Goal: Information Seeking & Learning: Learn about a topic

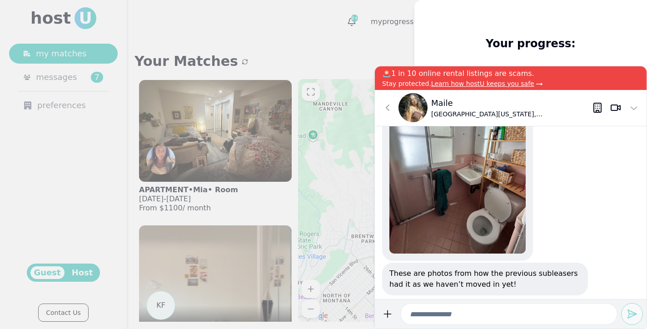
click at [571, 214] on div "These are photos from how the previous subleasers had it as we haven’t moved in…" at bounding box center [511, 212] width 272 height 173
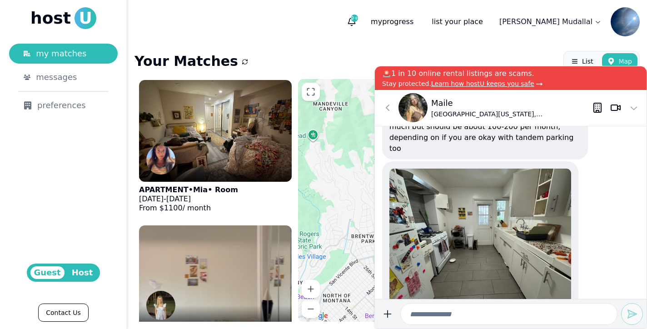
scroll to position [-842, 0]
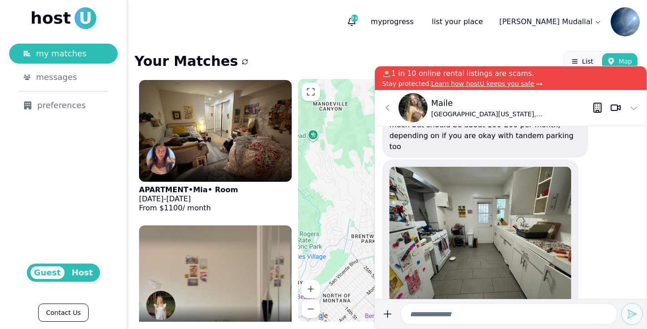
click at [521, 243] on img at bounding box center [480, 235] width 182 height 136
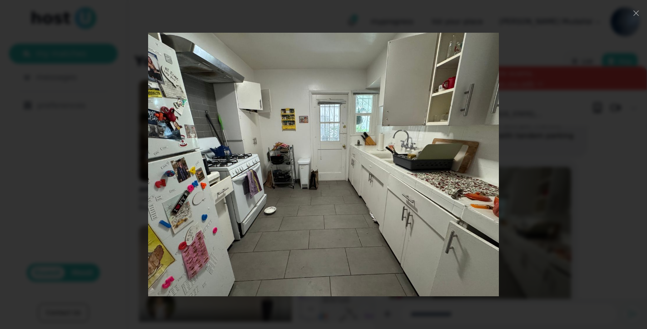
click at [487, 199] on img at bounding box center [323, 164] width 351 height 263
click at [489, 166] on img at bounding box center [323, 164] width 351 height 263
click at [537, 167] on div at bounding box center [323, 164] width 517 height 263
click at [587, 114] on div "1 photos Close" at bounding box center [323, 164] width 589 height 271
click at [637, 15] on use "button" at bounding box center [635, 12] width 5 height 5
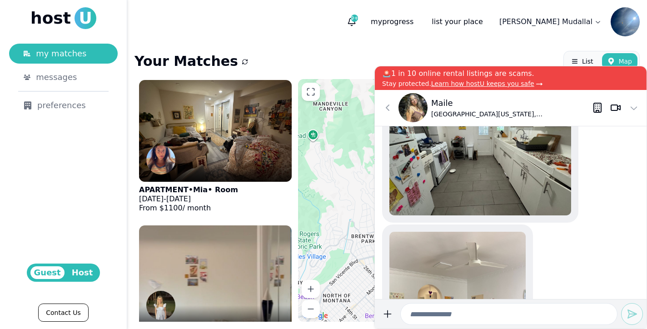
scroll to position [-721, 0]
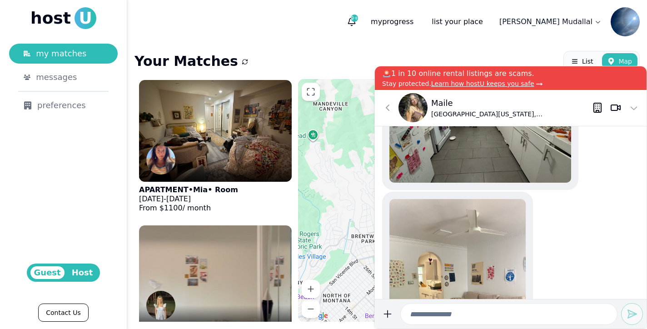
click at [516, 229] on img at bounding box center [457, 290] width 136 height 182
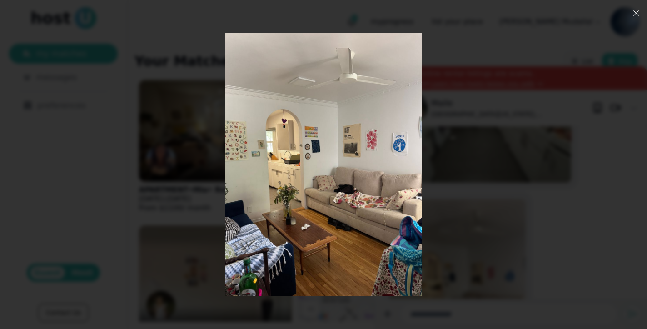
click at [635, 13] on icon "button" at bounding box center [635, 13] width 7 height 7
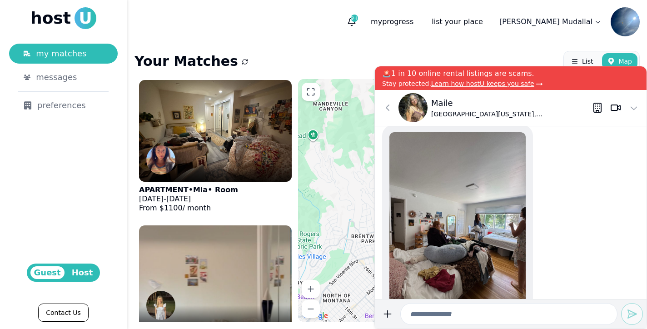
scroll to position [-448, 0]
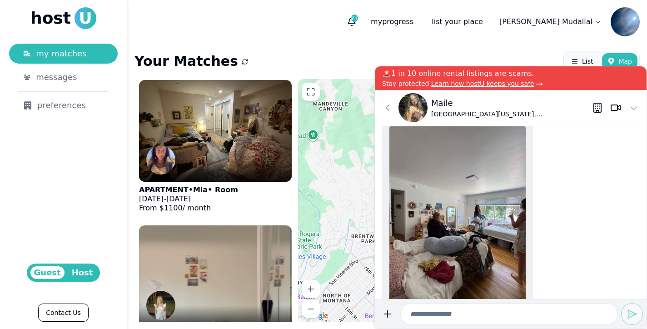
click at [494, 238] on img at bounding box center [457, 215] width 136 height 182
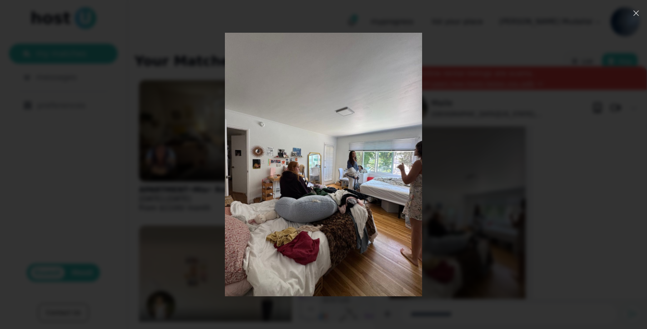
click at [636, 10] on icon "button" at bounding box center [635, 13] width 7 height 7
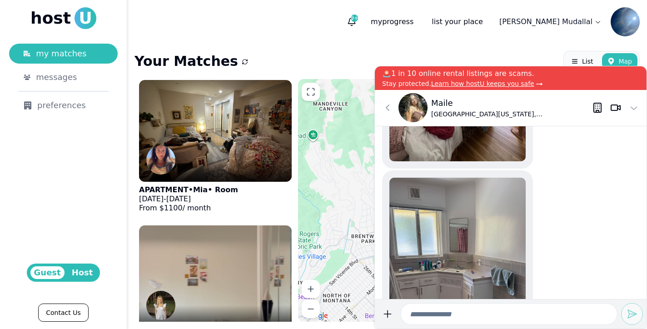
scroll to position [-243, 0]
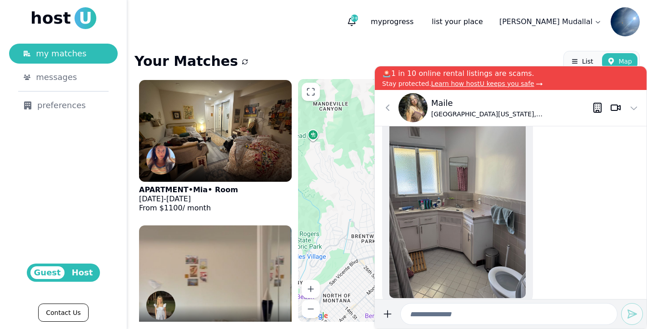
click at [508, 214] on img at bounding box center [457, 207] width 136 height 182
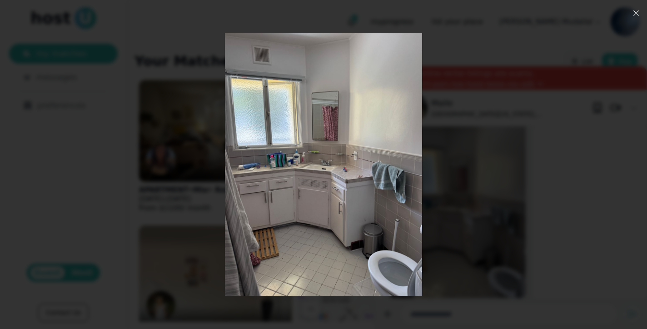
click at [638, 14] on icon "button" at bounding box center [635, 13] width 7 height 7
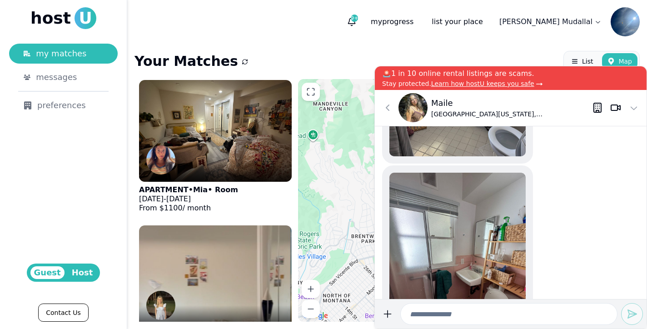
scroll to position [-75, 0]
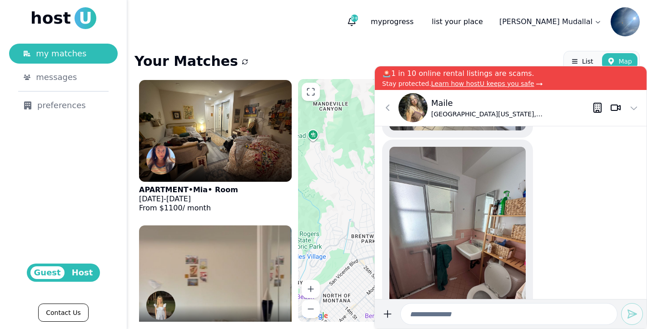
click at [498, 241] on img at bounding box center [457, 238] width 136 height 182
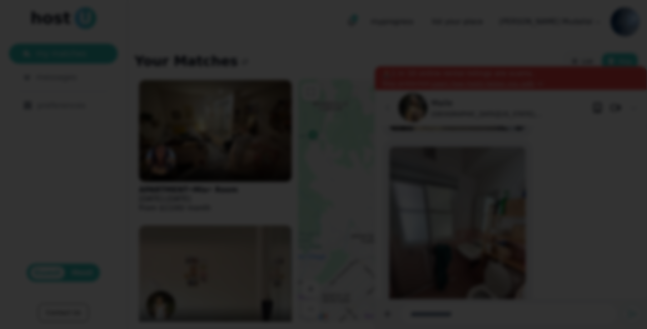
click at [629, 25] on div at bounding box center [323, 164] width 647 height 329
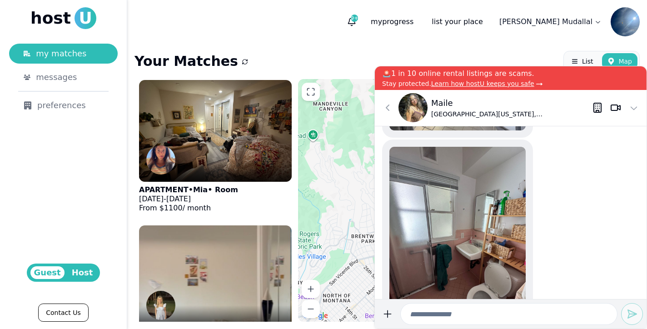
scroll to position [0, 0]
